Goal: Information Seeking & Learning: Check status

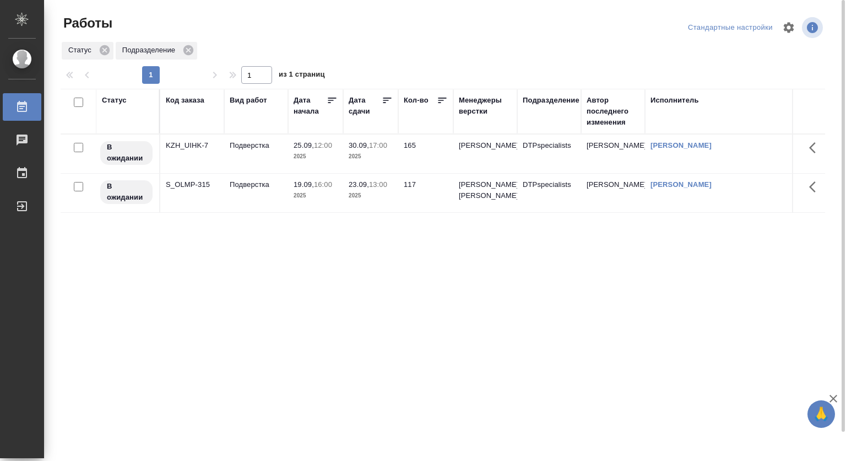
click at [190, 102] on div "Код заказа" at bounding box center [185, 100] width 39 height 11
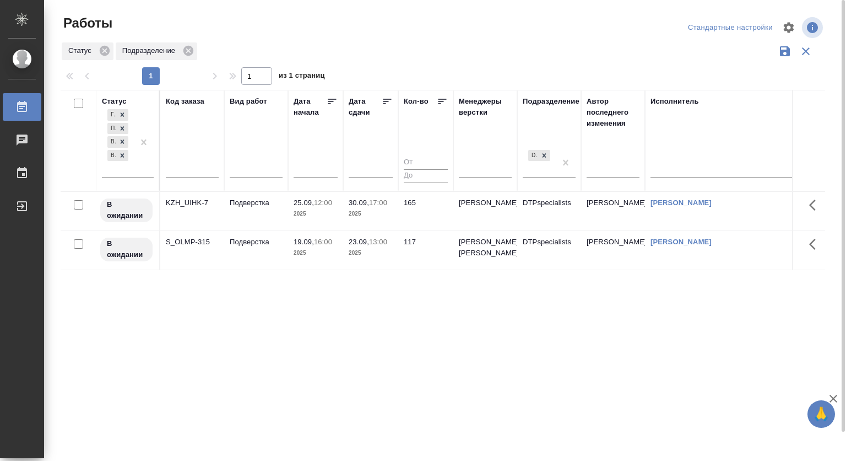
click at [186, 171] on input "text" at bounding box center [192, 171] width 53 height 14
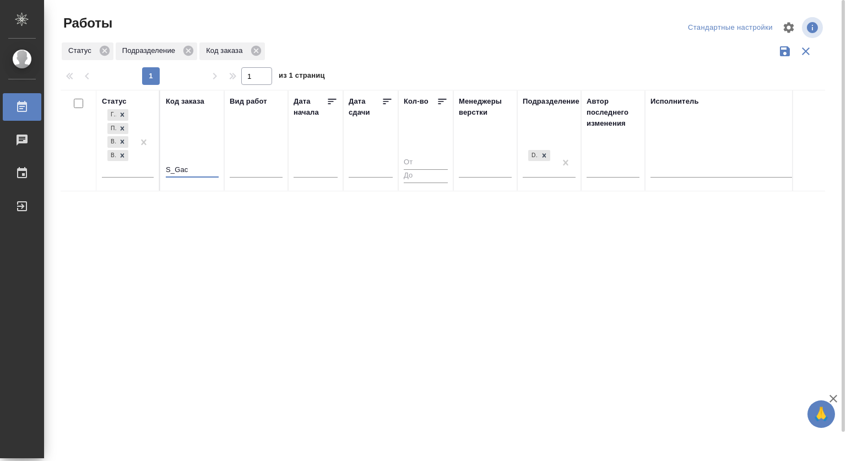
type input "S_Ga"
drag, startPoint x: 167, startPoint y: 170, endPoint x: 150, endPoint y: 170, distance: 17.6
click at [150, 170] on tr "Статус Готов к работе Подбор В ожидании В работе Код заказа S_Ga Вид работ Дата…" at bounding box center [511, 141] width 900 height 102
click at [383, 55] on div "Статус Подразделение Код заказа" at bounding box center [443, 51] width 765 height 21
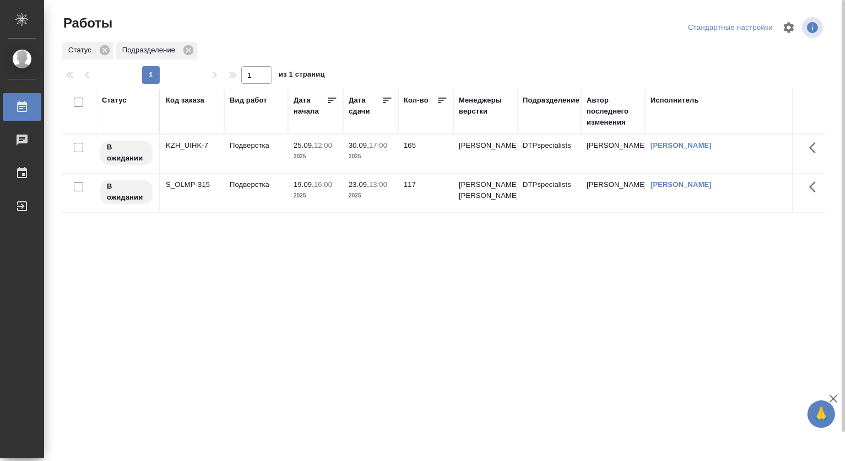
click at [545, 93] on th "Подразделение" at bounding box center [549, 111] width 64 height 45
click at [543, 104] on div "Подразделение" at bounding box center [551, 100] width 57 height 11
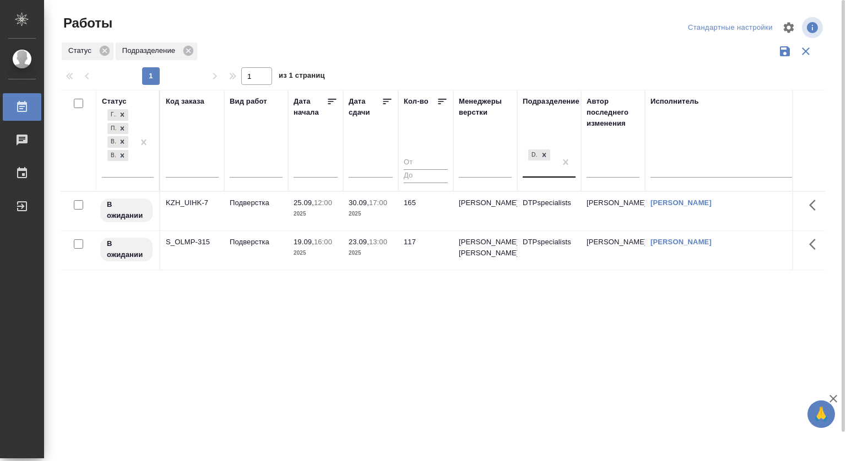
click at [545, 170] on div "DTPspecialists" at bounding box center [539, 162] width 33 height 30
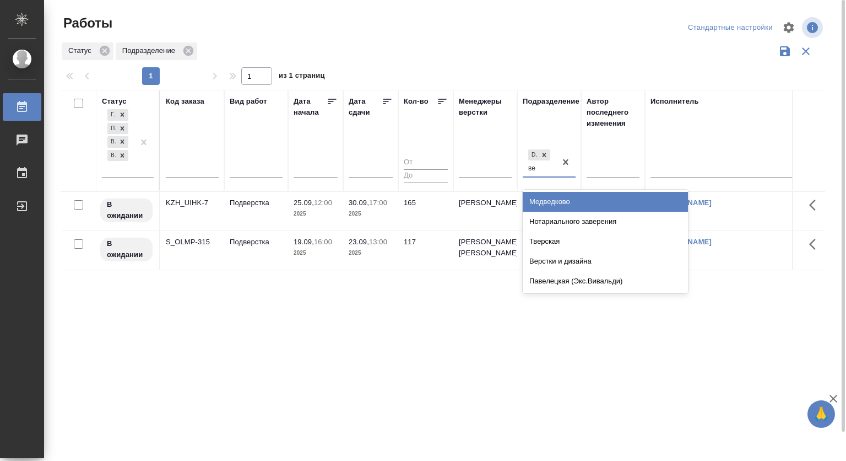
type input "вер"
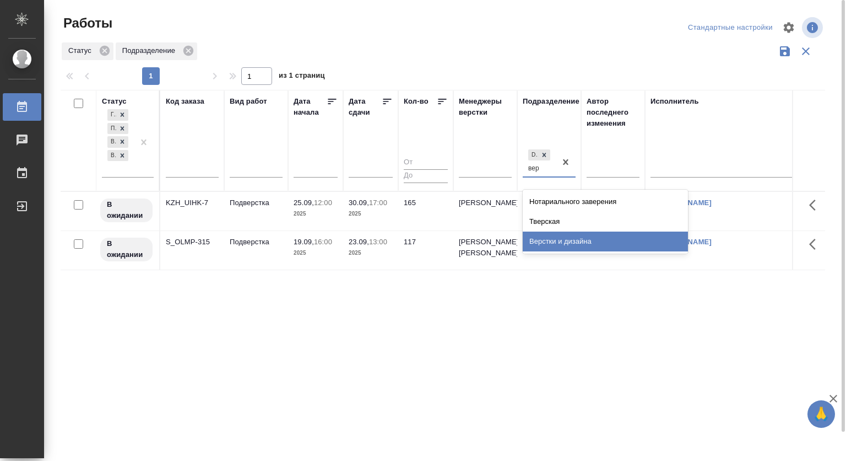
drag, startPoint x: 582, startPoint y: 238, endPoint x: 569, endPoint y: 144, distance: 94.5
click at [581, 239] on div "Верстки и дизайна" at bounding box center [605, 241] width 165 height 20
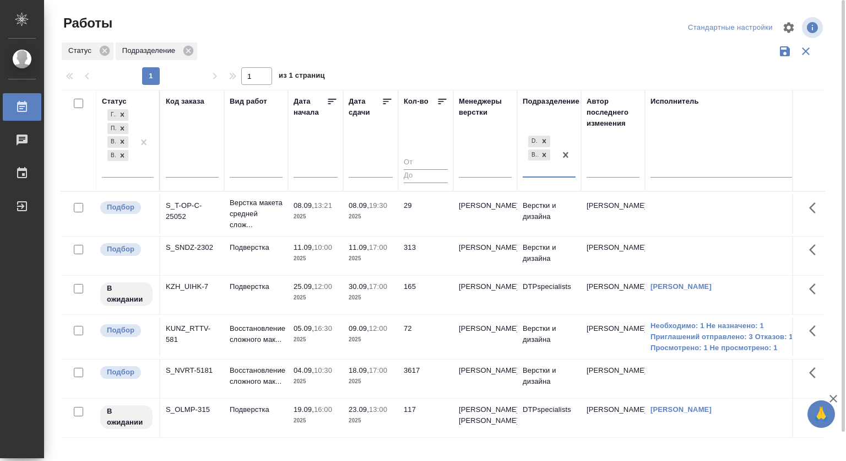
scroll to position [32, 0]
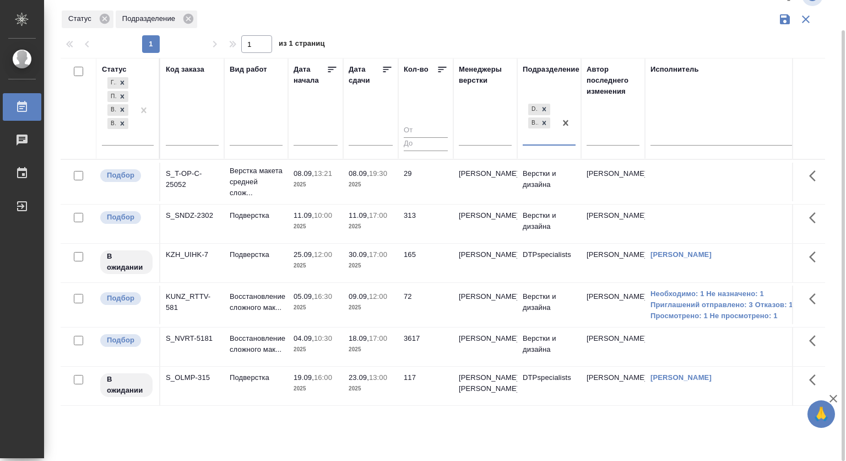
click at [349, 300] on p "09.09," at bounding box center [359, 296] width 20 height 8
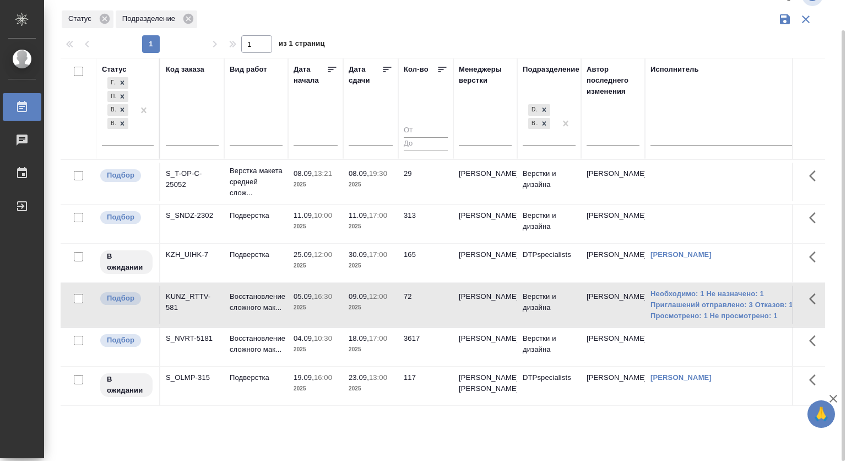
click at [330, 342] on p "10:30" at bounding box center [323, 338] width 18 height 8
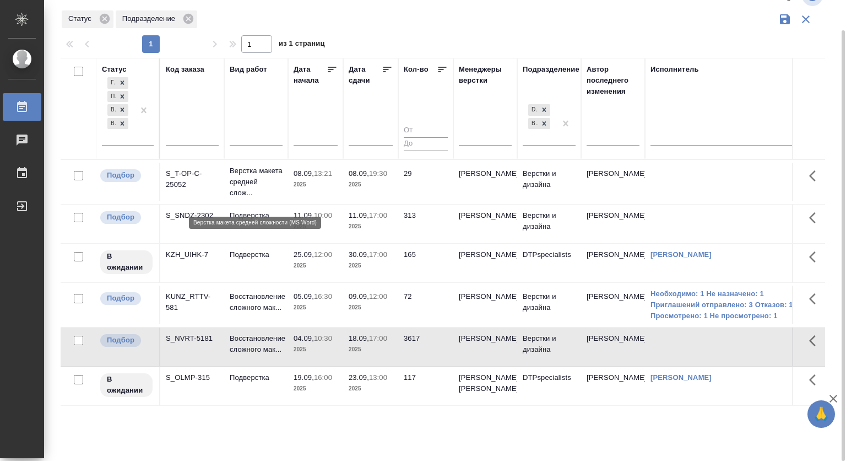
click at [276, 179] on p "Верстка макета средней слож..." at bounding box center [256, 181] width 53 height 33
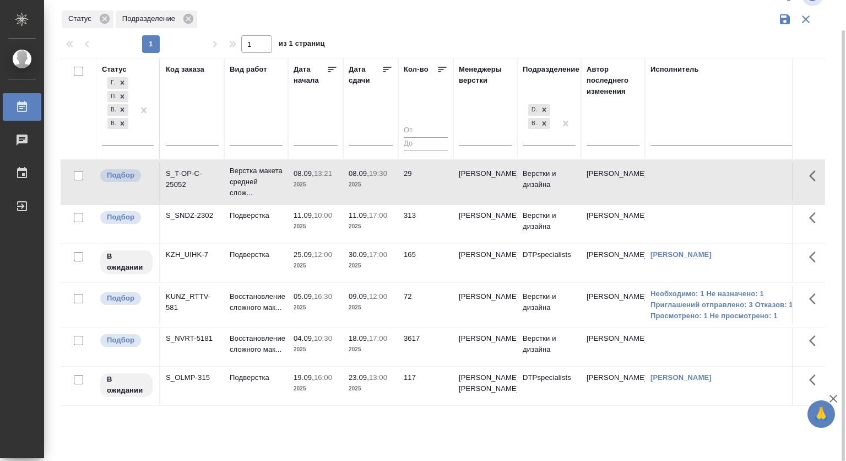
click at [307, 177] on p "08.09," at bounding box center [304, 173] width 20 height 8
click at [279, 221] on p "Подверстка" at bounding box center [256, 215] width 53 height 11
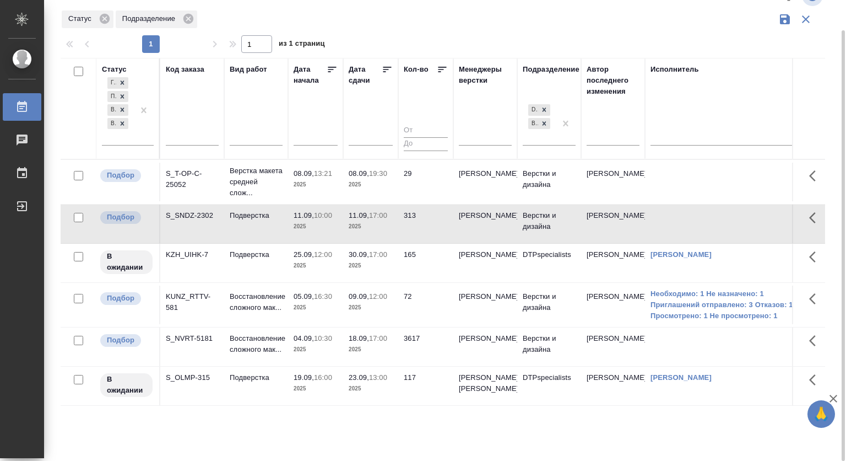
click at [302, 300] on p "05.09," at bounding box center [304, 296] width 20 height 8
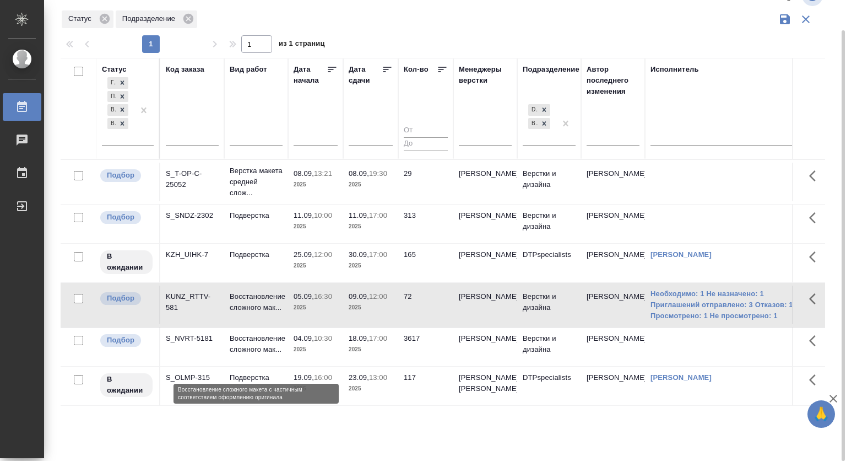
click at [251, 354] on p "Восстановление сложного мак..." at bounding box center [256, 344] width 53 height 22
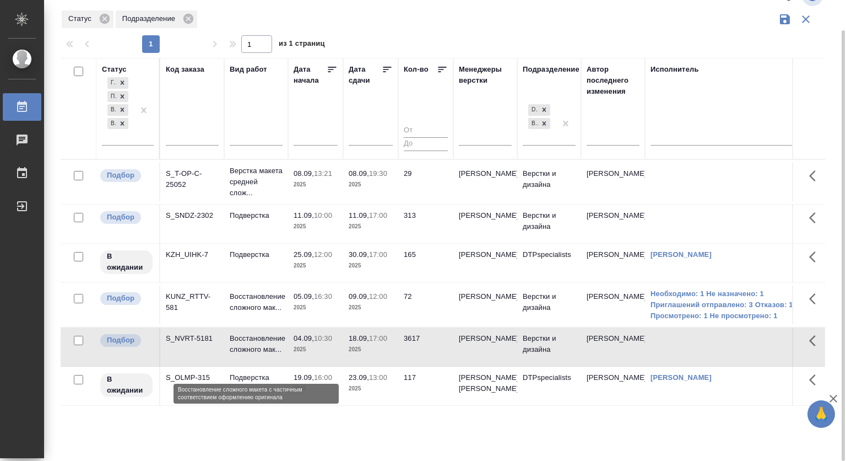
click at [251, 354] on p "Восстановление сложного мак..." at bounding box center [256, 344] width 53 height 22
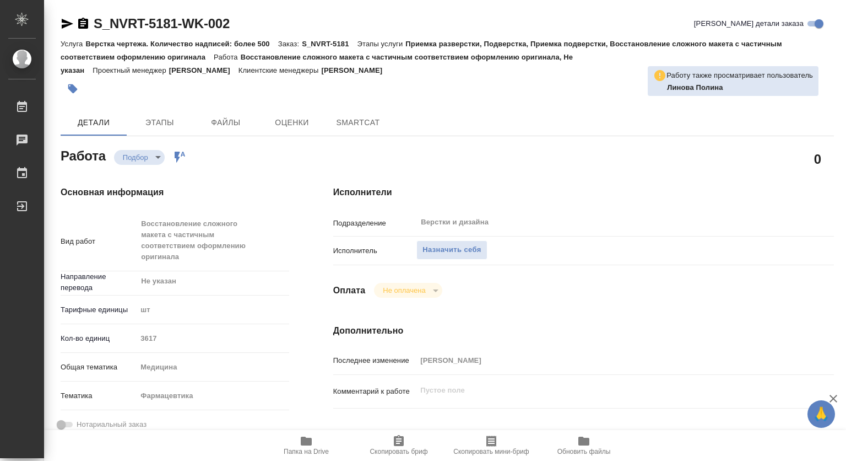
type textarea "x"
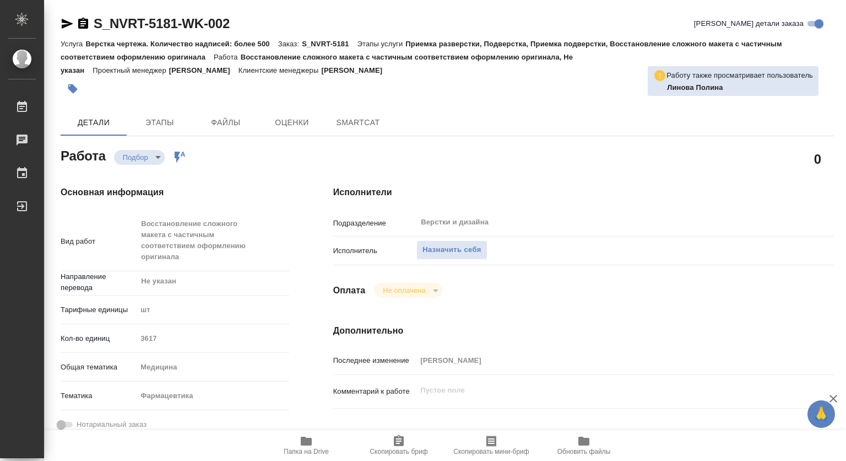
type textarea "x"
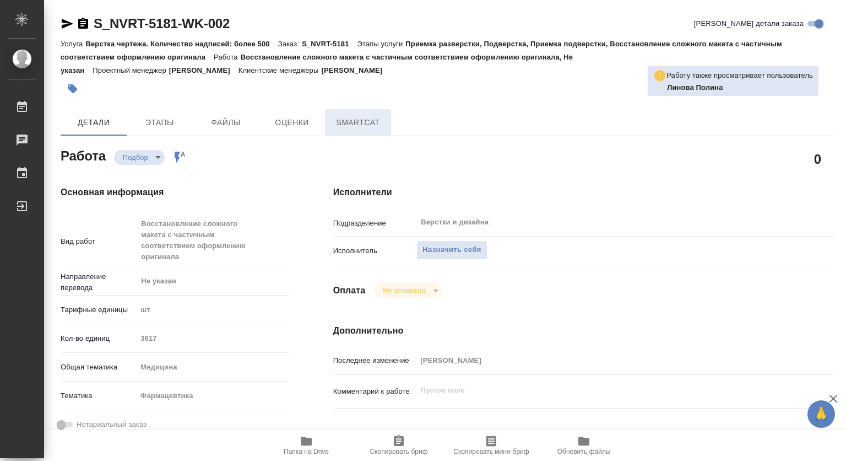
type textarea "x"
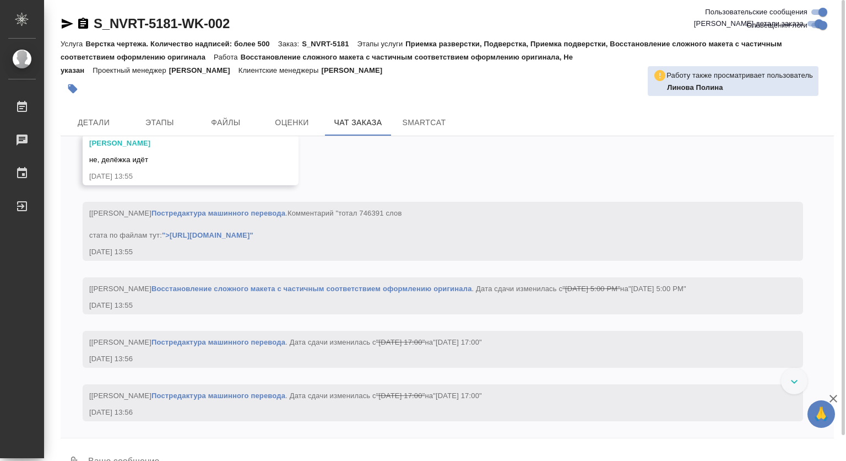
scroll to position [4911, 0]
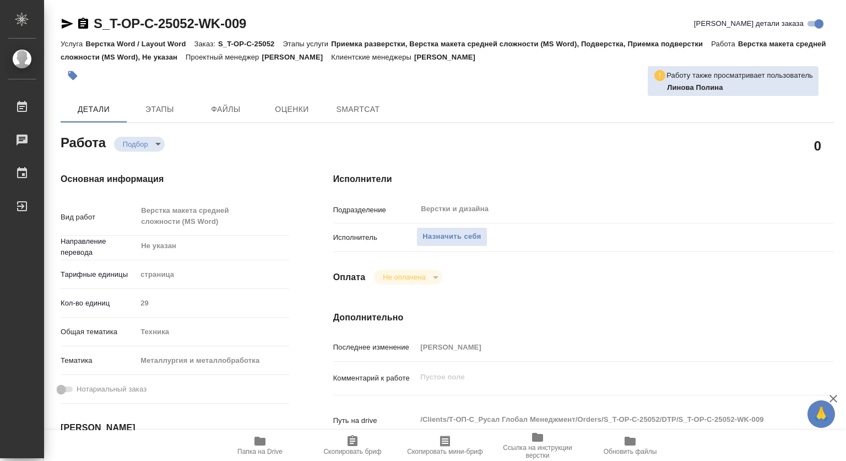
type textarea "x"
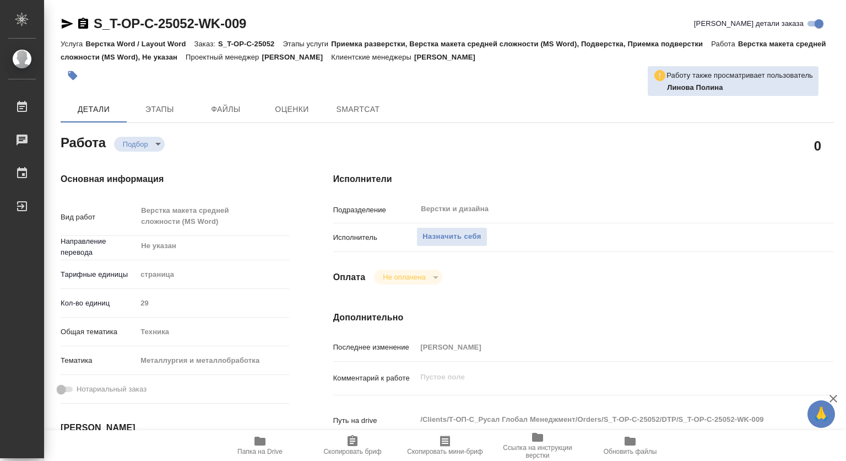
type textarea "x"
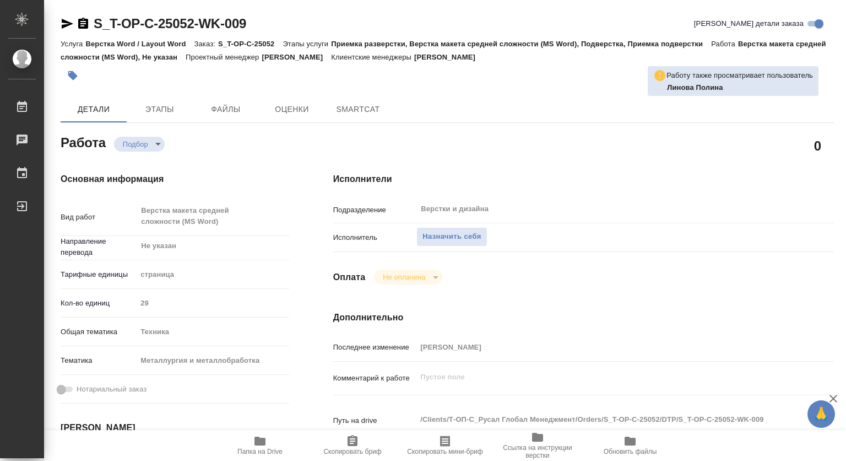
type textarea "x"
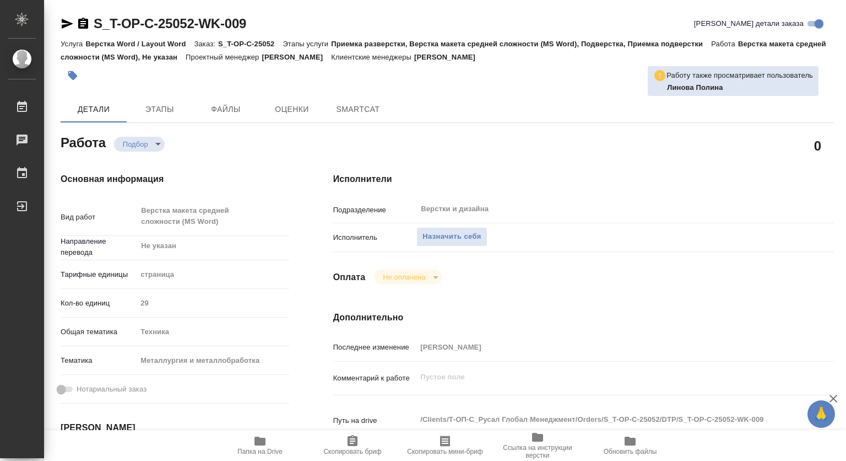
type textarea "x"
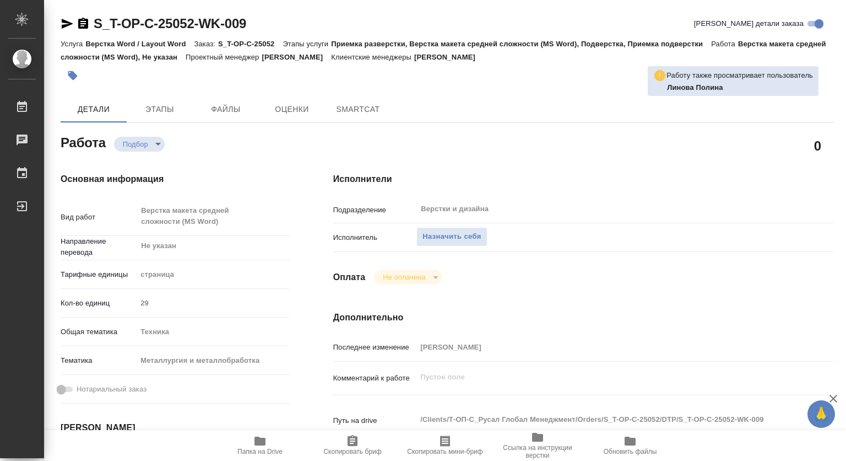
type textarea "x"
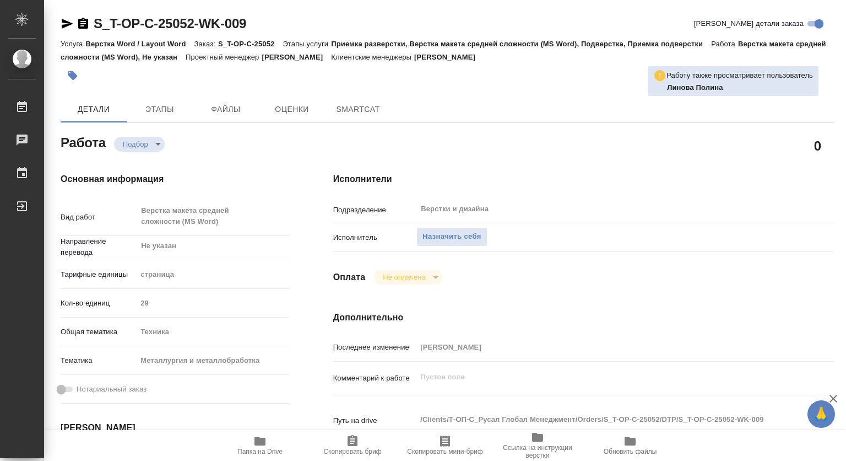
scroll to position [110, 0]
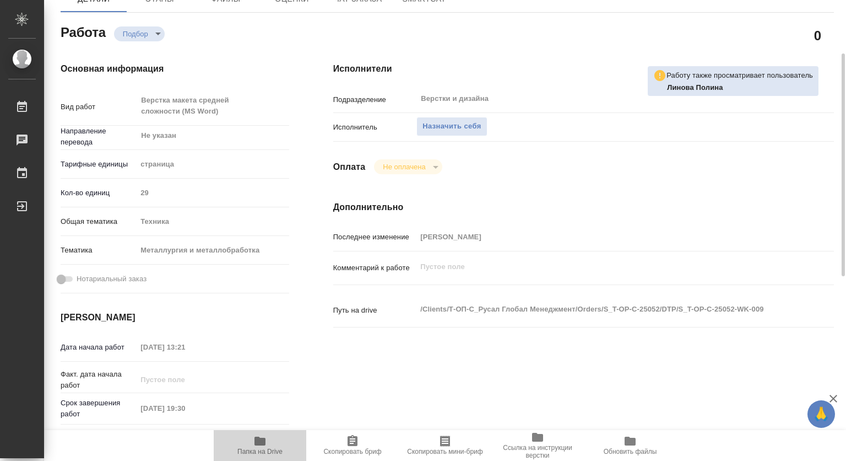
click at [259, 443] on icon "button" at bounding box center [260, 440] width 11 height 9
type textarea "x"
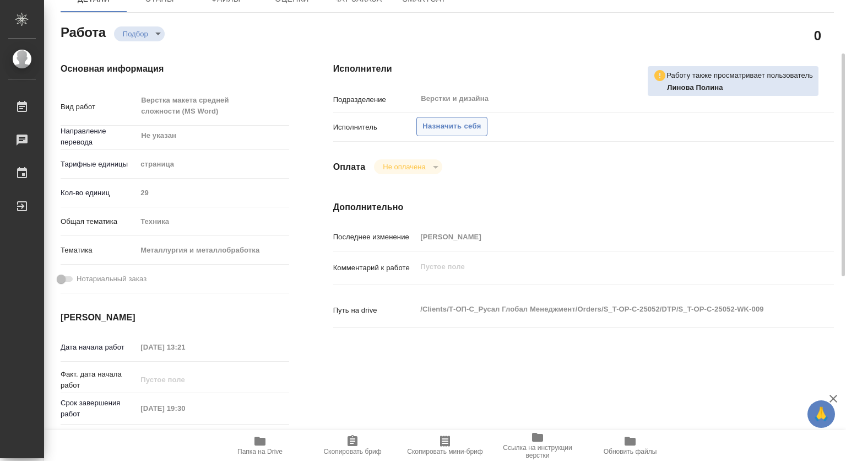
type textarea "x"
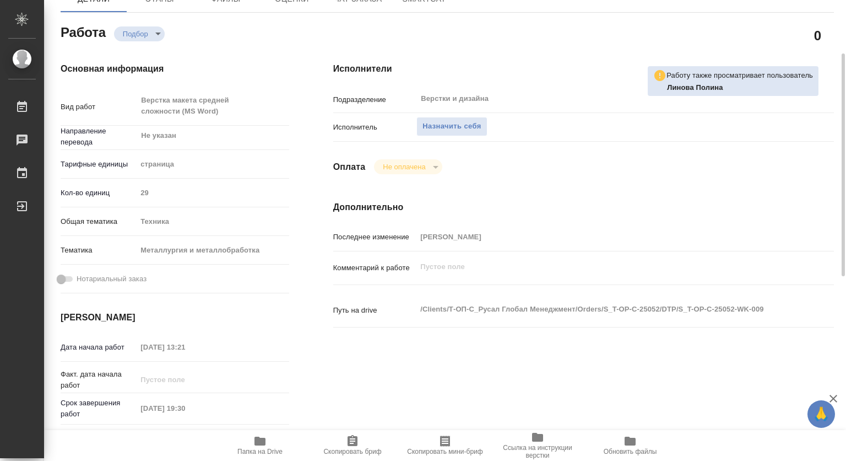
type textarea "x"
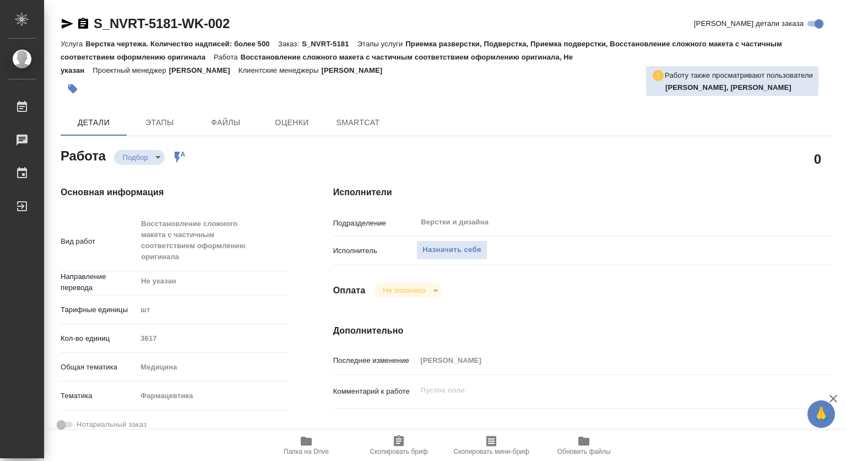
type textarea "x"
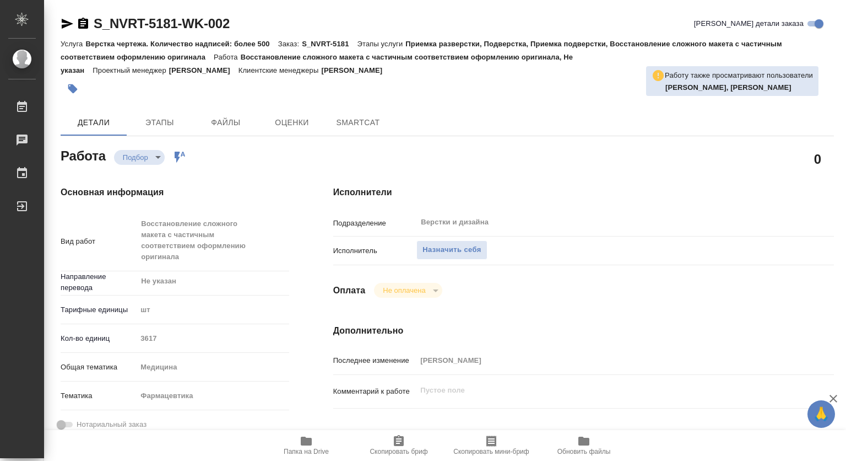
type textarea "x"
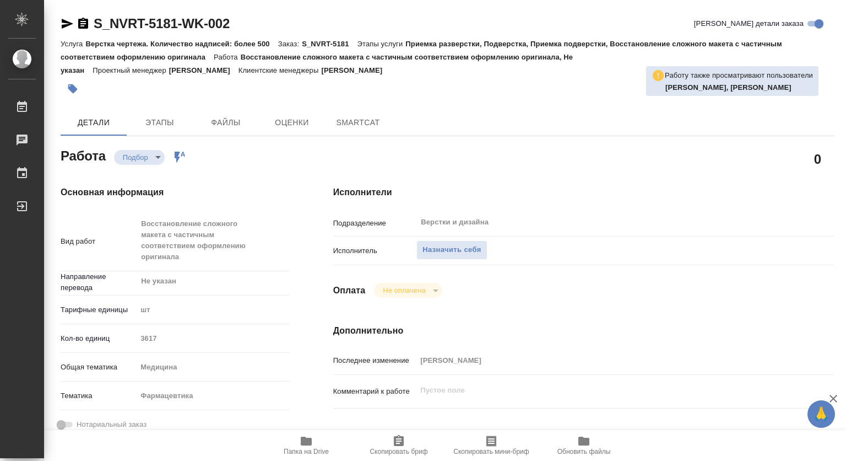
type textarea "x"
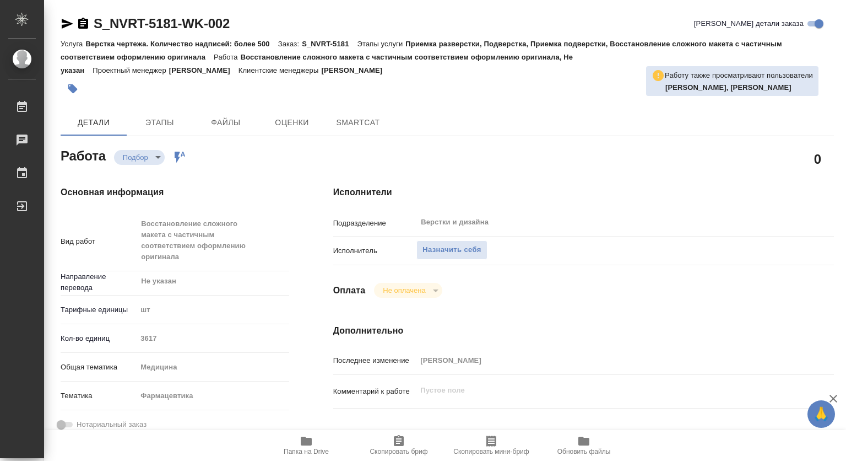
type textarea "x"
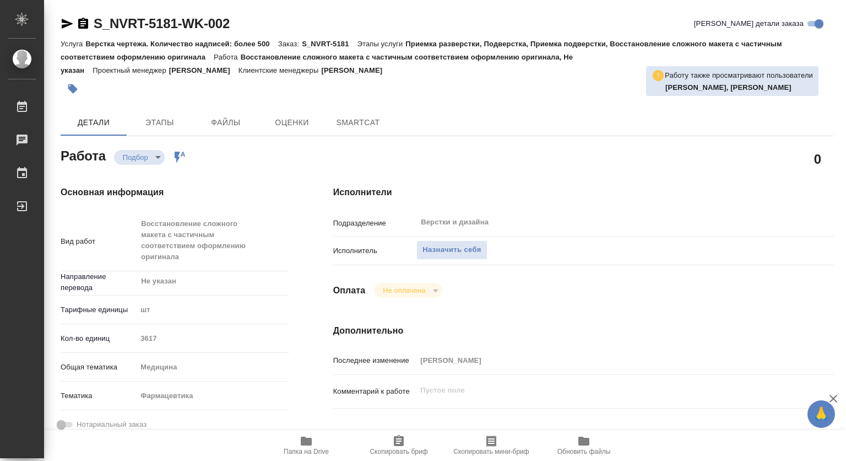
type textarea "x"
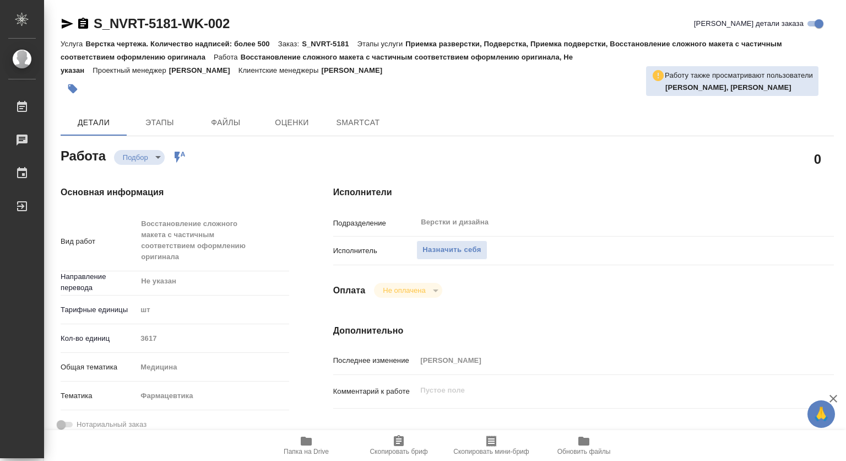
click at [302, 446] on icon "button" at bounding box center [306, 440] width 13 height 13
type textarea "x"
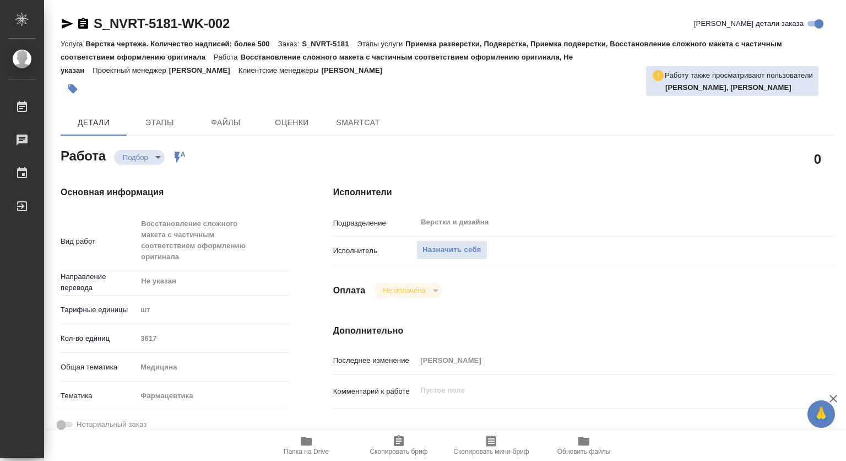
type textarea "x"
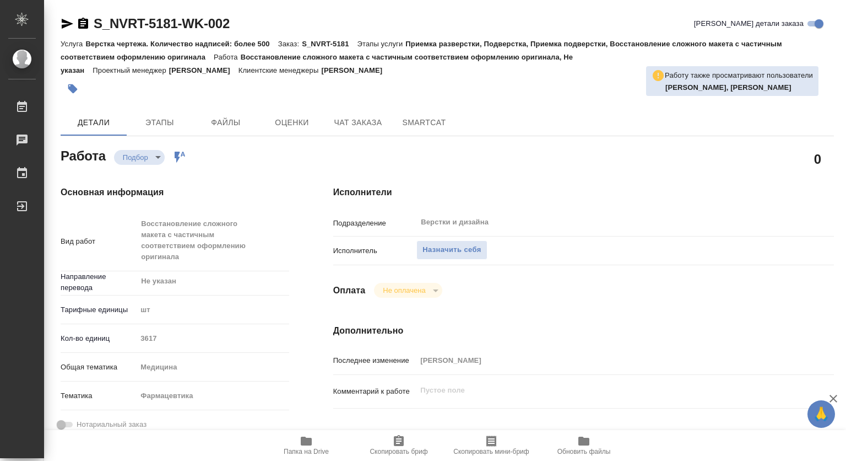
type textarea "x"
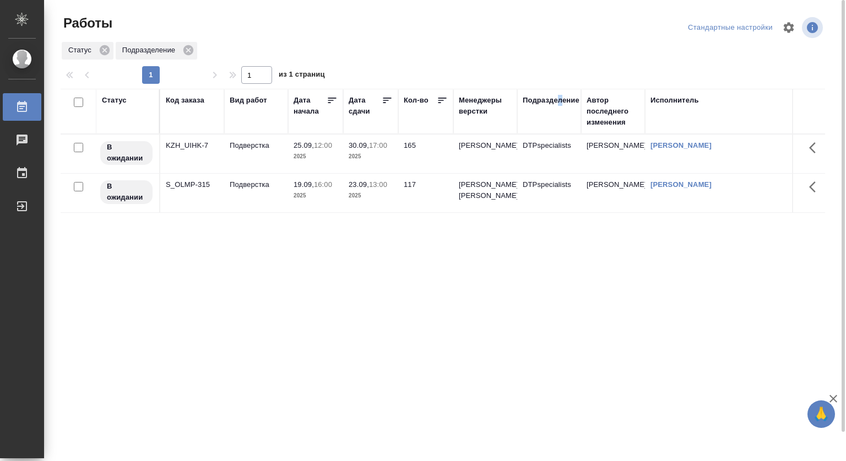
click at [561, 96] on div "Подразделение" at bounding box center [551, 100] width 57 height 11
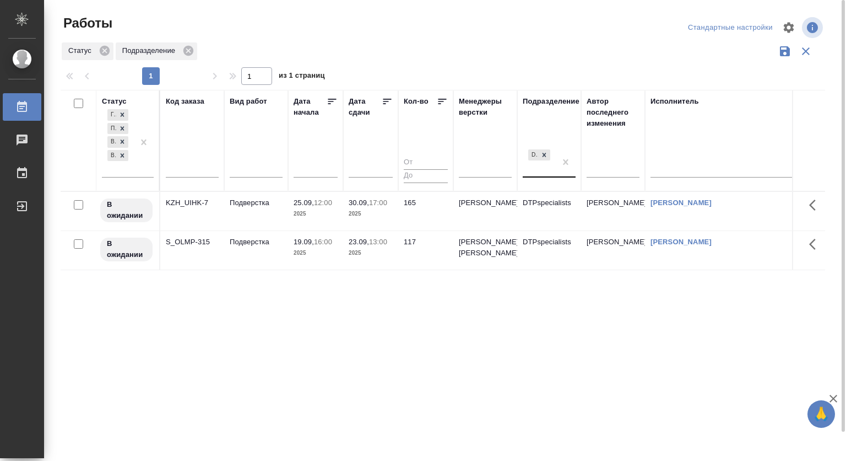
click at [544, 166] on div "DTPspecialists" at bounding box center [539, 162] width 33 height 30
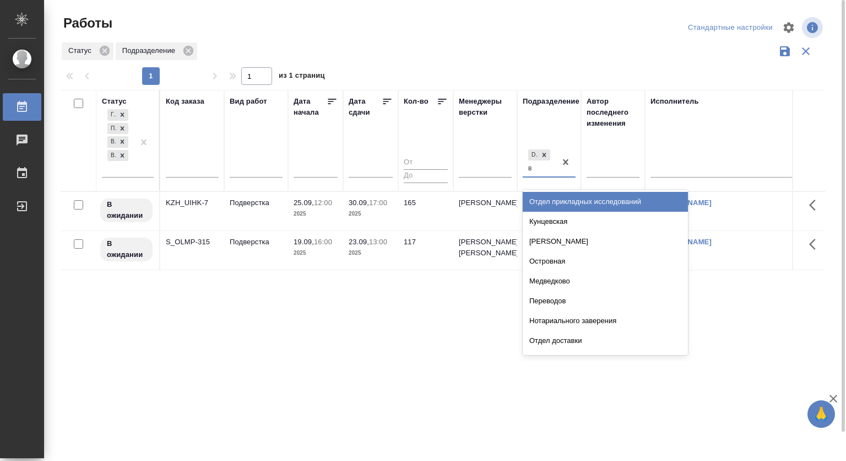
type input "ве"
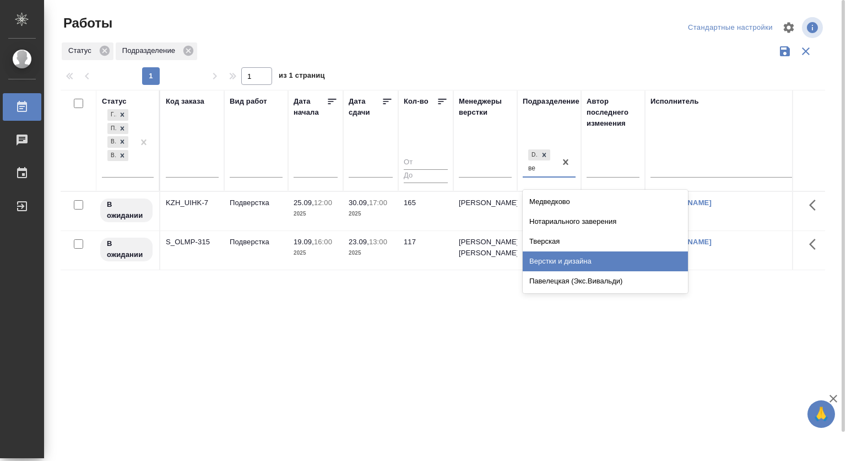
click at [575, 253] on div "Верстки и дизайна" at bounding box center [605, 261] width 165 height 20
